Goal: Check status: Check status

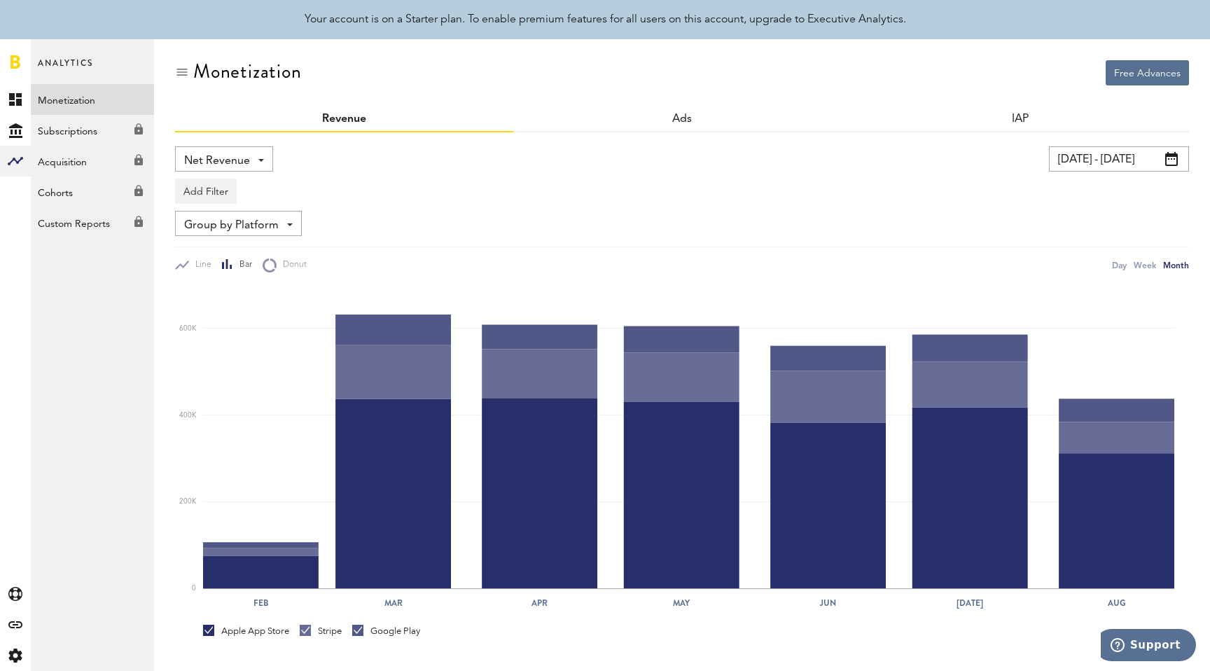
click at [1113, 161] on input "[DATE] - [DATE]" at bounding box center [1119, 158] width 140 height 25
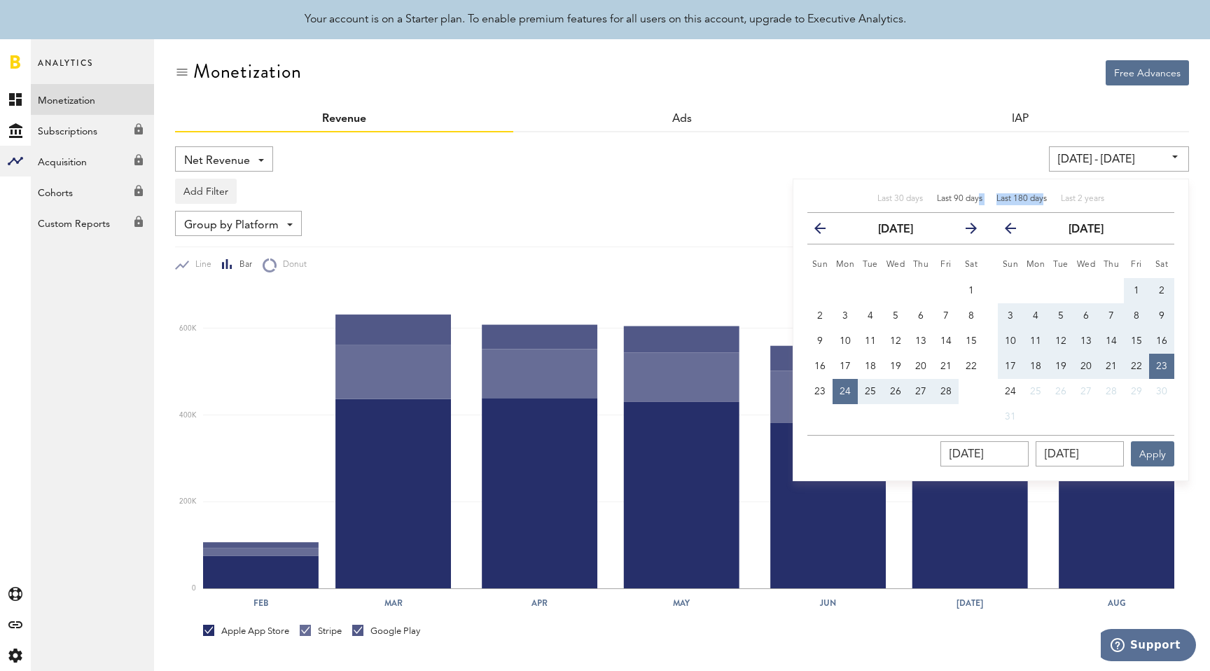
drag, startPoint x: 1038, startPoint y: 201, endPoint x: 976, endPoint y: 204, distance: 61.7
click at [975, 204] on div "Last 30 days Last 90 days Last 180 days Last 2 years" at bounding box center [990, 203] width 367 height 20
click at [976, 203] on div "Last 90 days" at bounding box center [960, 199] width 46 height 12
type input "[DATE] - [DATE]"
type input "[DATE]"
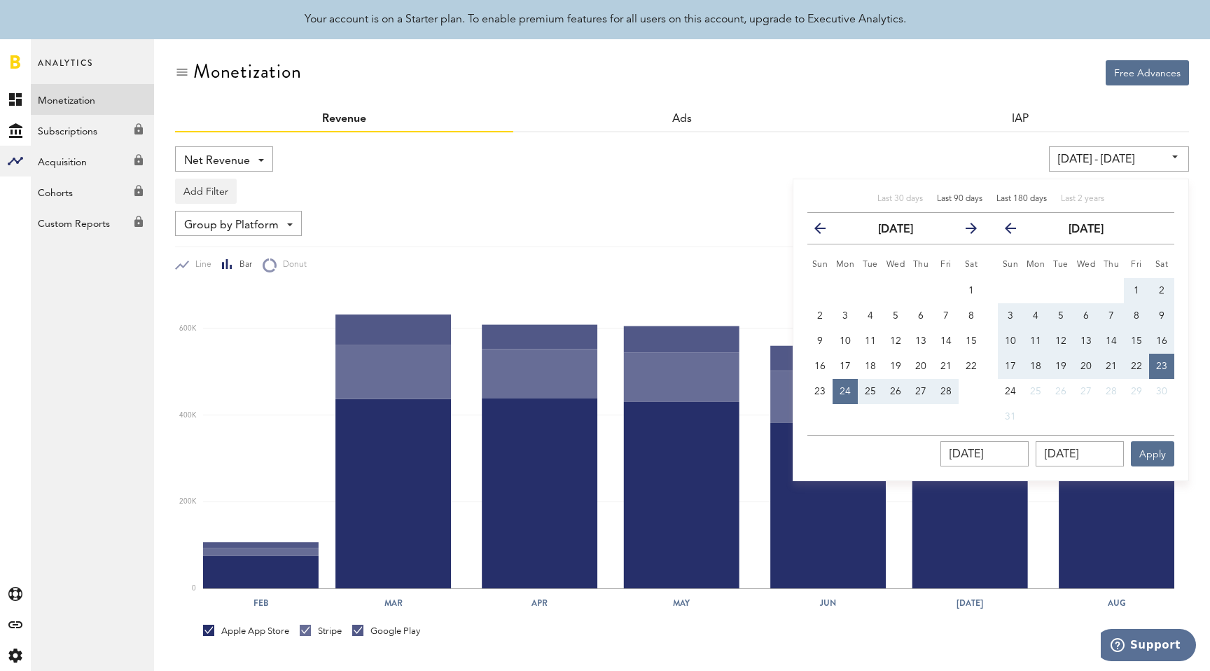
type input "[DATE]"
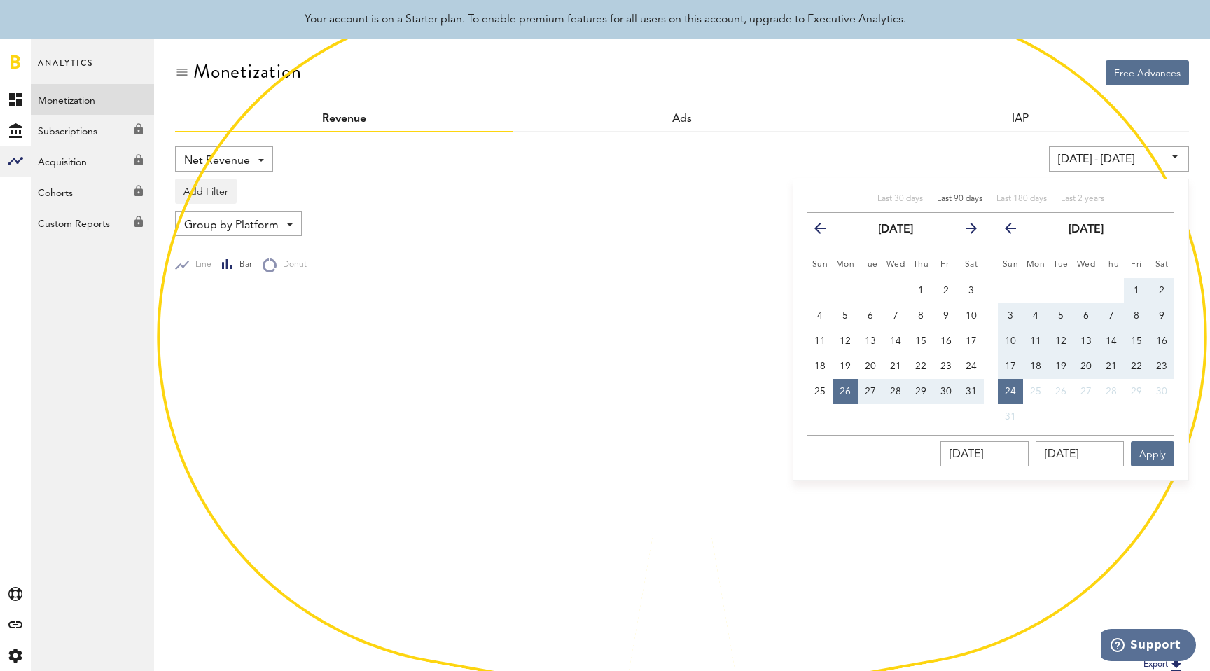
click at [1001, 161] on div "[DATE] - [DATE] Last 30 days Last 90 days Last 180 days Last 2 years previous […" at bounding box center [925, 158] width 528 height 25
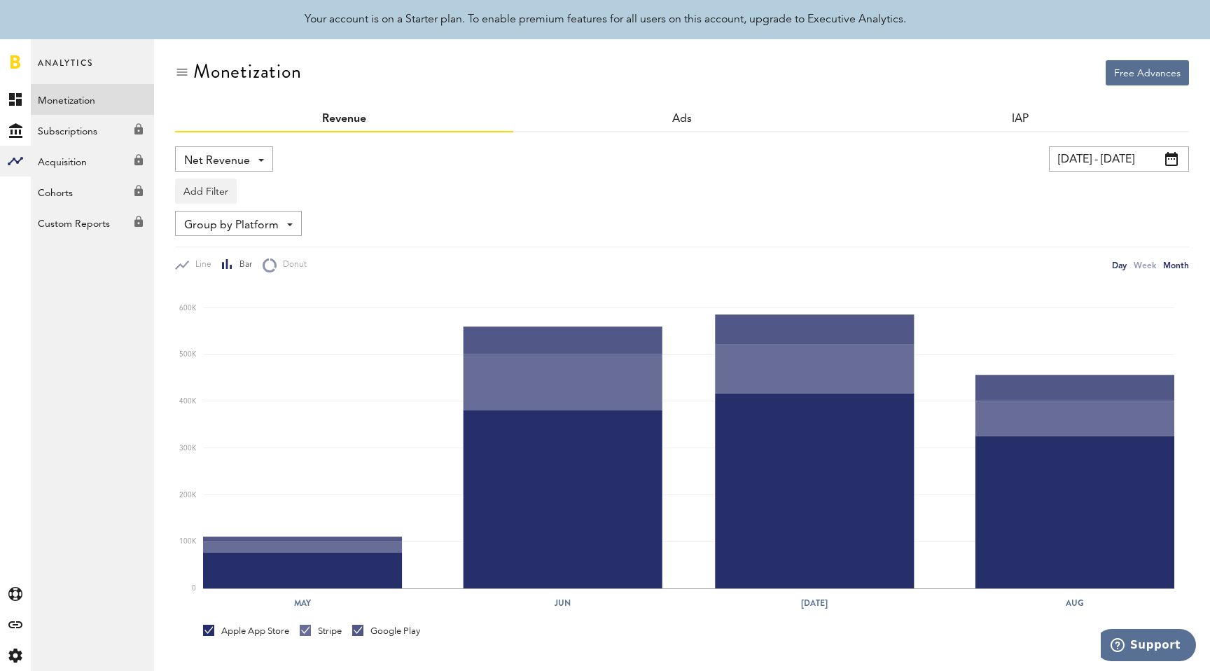
click at [1115, 264] on div "Day" at bounding box center [1119, 265] width 15 height 15
